Goal: Navigation & Orientation: Go to known website

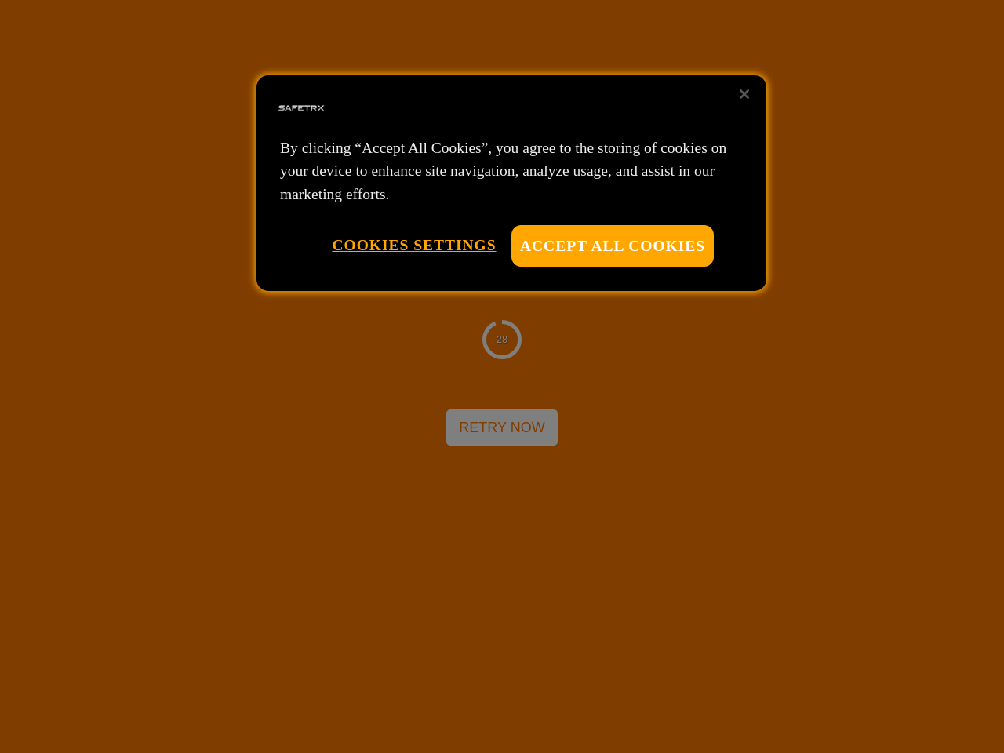
click at [502, 377] on div at bounding box center [502, 376] width 1004 height 753
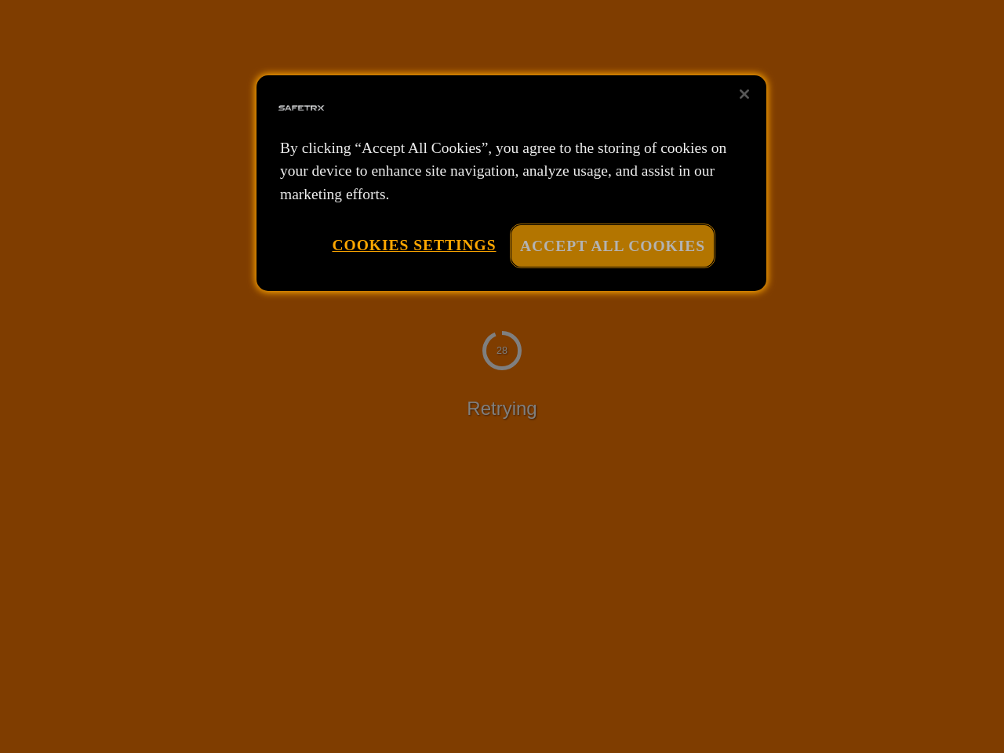
click at [613, 246] on button "Accept All Cookies" at bounding box center [613, 246] width 202 height 42
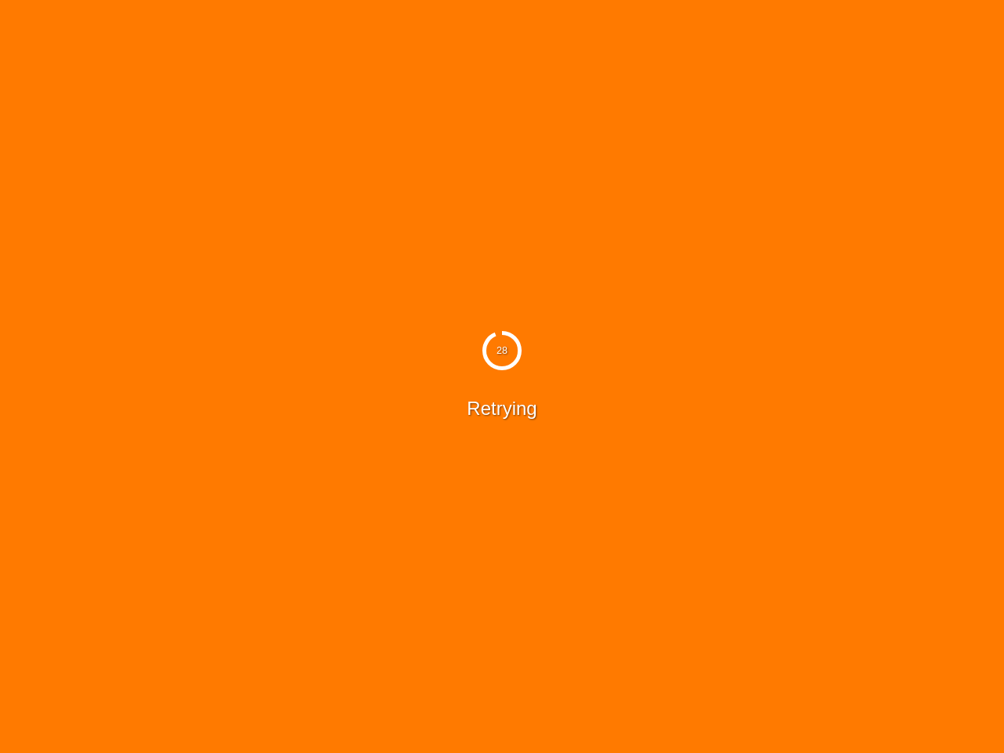
click at [414, 245] on button "Cookies Settings" at bounding box center [414, 245] width 164 height 40
click at [745, 94] on div "28 Retrying" at bounding box center [502, 376] width 1004 height 753
